Goal: Task Accomplishment & Management: Use online tool/utility

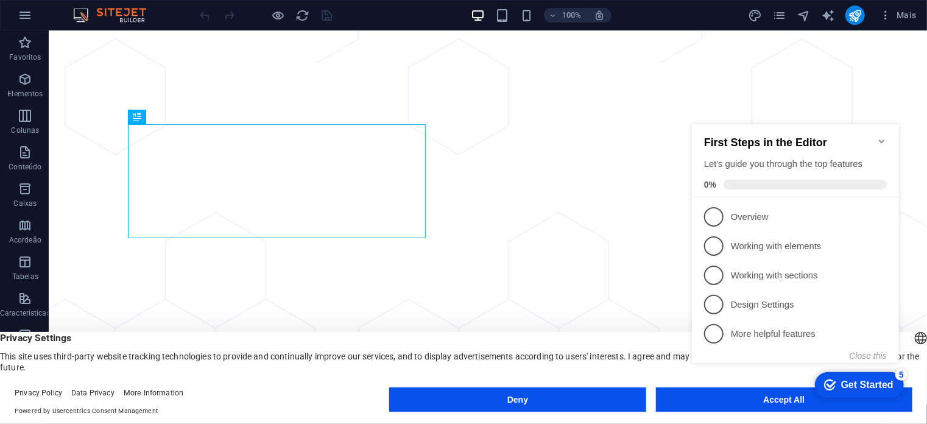
click at [758, 403] on appcues-checklist "Contextual help checklist present on screen" at bounding box center [798, 256] width 222 height 300
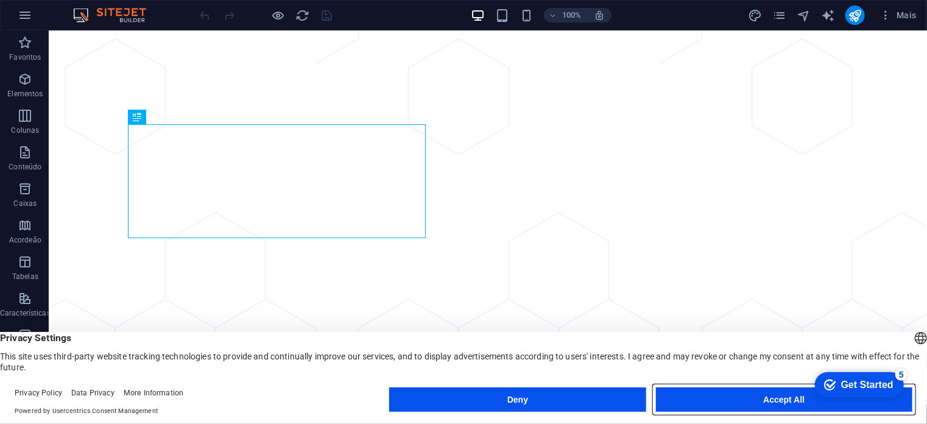
click at [776, 400] on button "Accept All" at bounding box center [784, 399] width 256 height 24
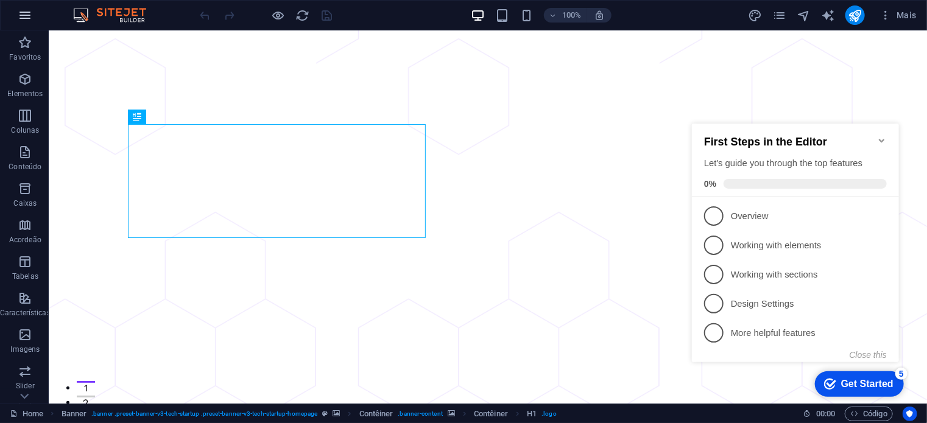
click at [23, 16] on icon "button" at bounding box center [25, 15] width 15 height 15
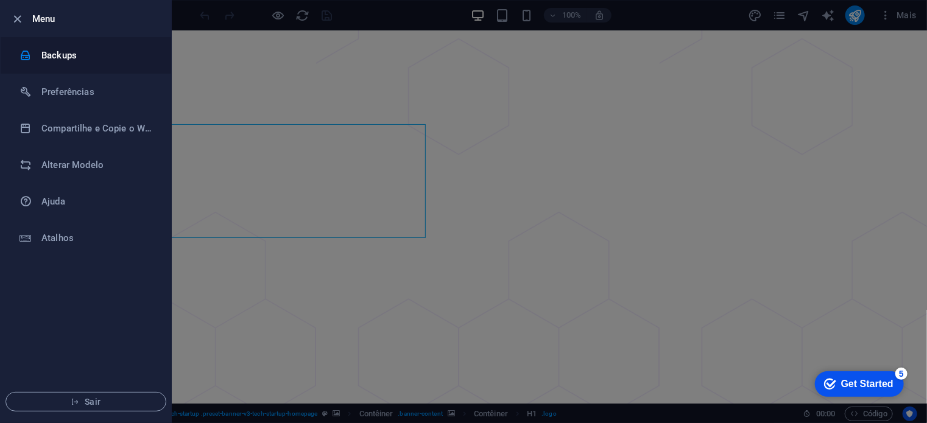
click at [51, 55] on h6 "Backups" at bounding box center [97, 55] width 113 height 15
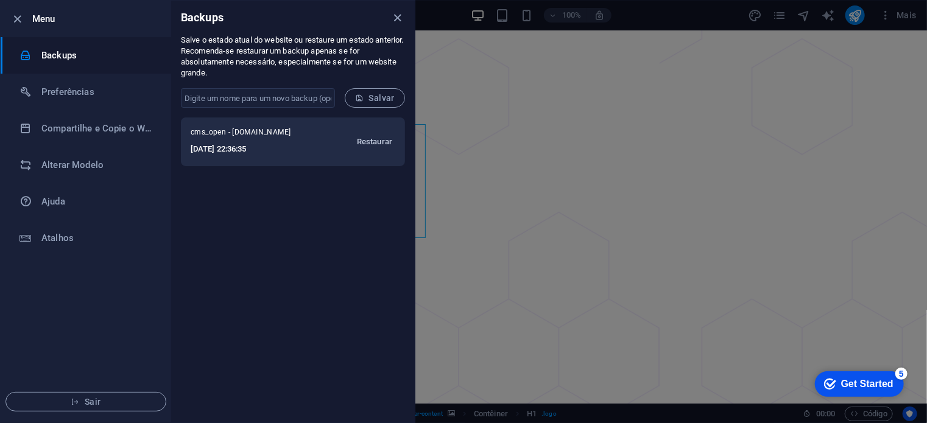
click at [376, 144] on span "Restaurar" at bounding box center [374, 142] width 35 height 15
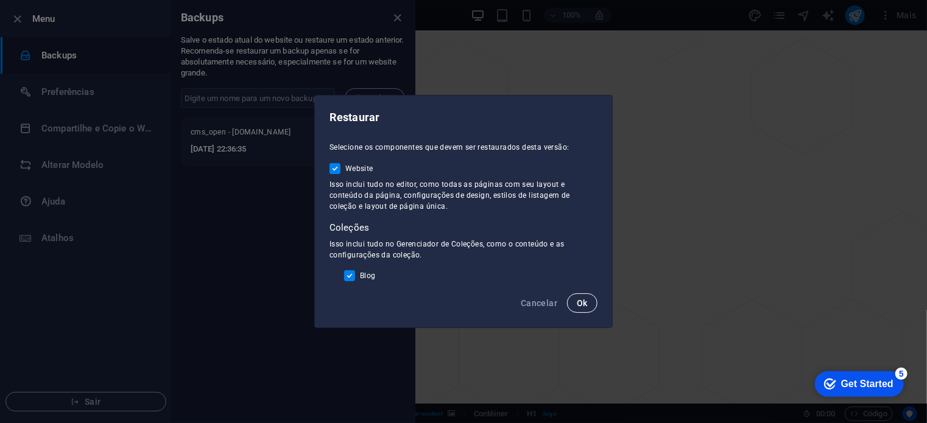
click at [587, 304] on span "Ok" at bounding box center [582, 303] width 11 height 10
